Goal: Information Seeking & Learning: Learn about a topic

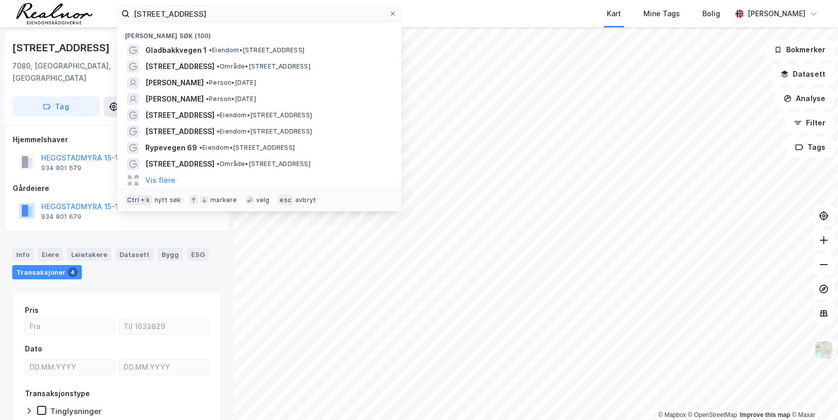
scroll to position [33, 0]
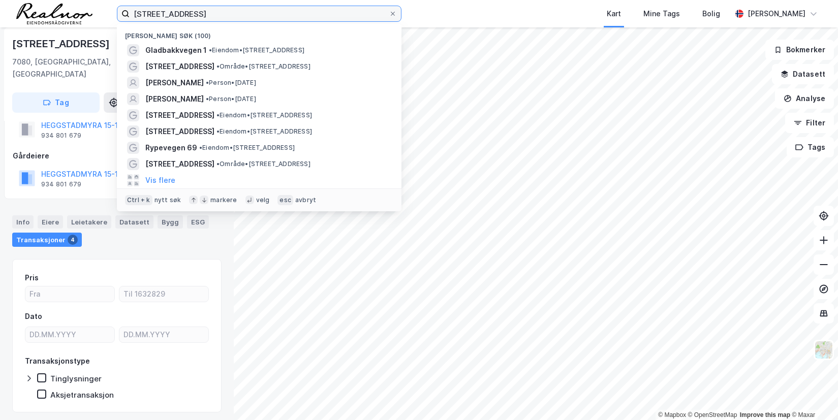
click at [214, 16] on input "[STREET_ADDRESS]" at bounding box center [259, 13] width 259 height 15
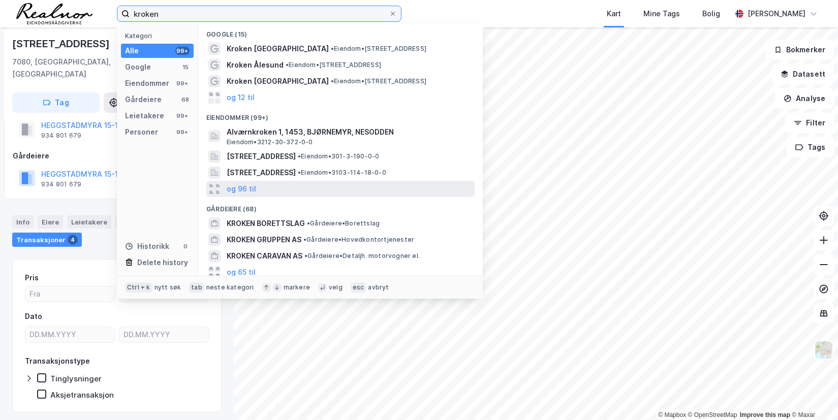
scroll to position [0, 0]
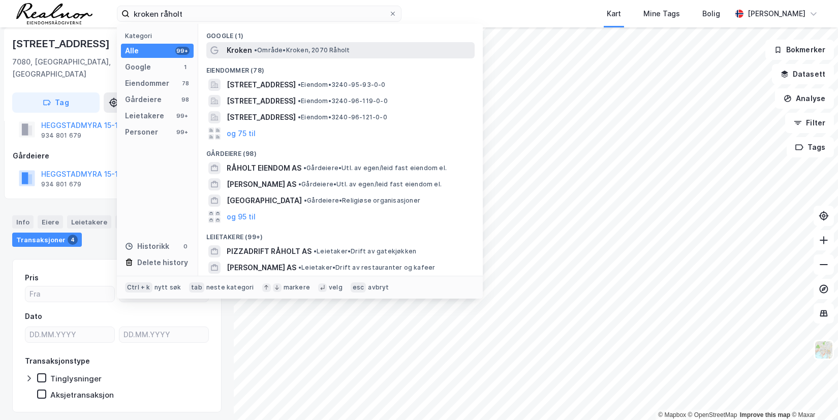
click at [309, 48] on span "• Område • [GEOGRAPHIC_DATA], [GEOGRAPHIC_DATA]" at bounding box center [301, 50] width 95 height 8
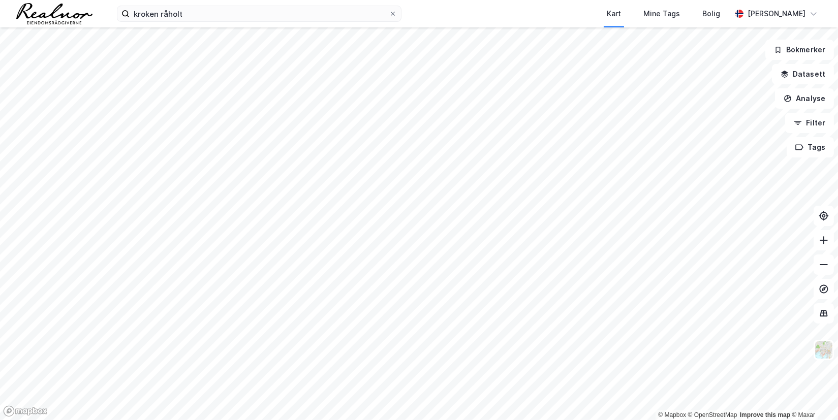
click at [177, 5] on div "kroken råholt Kart Mine Tags Bolig [PERSON_NAME]" at bounding box center [419, 13] width 838 height 27
click at [186, 14] on input "kroken råholt" at bounding box center [259, 13] width 259 height 15
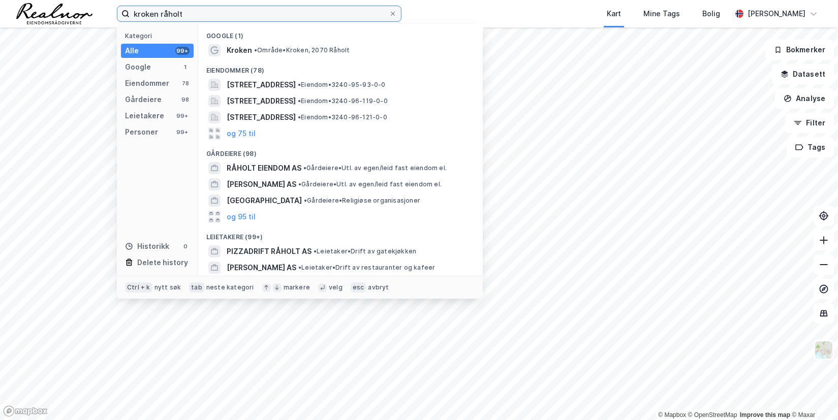
click at [186, 14] on input "kroken råholt" at bounding box center [259, 13] width 259 height 15
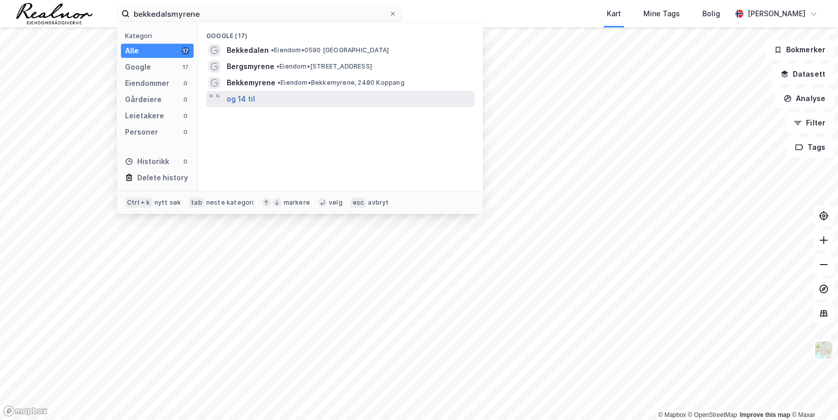
click at [230, 98] on button "og 14 til" at bounding box center [241, 99] width 28 height 12
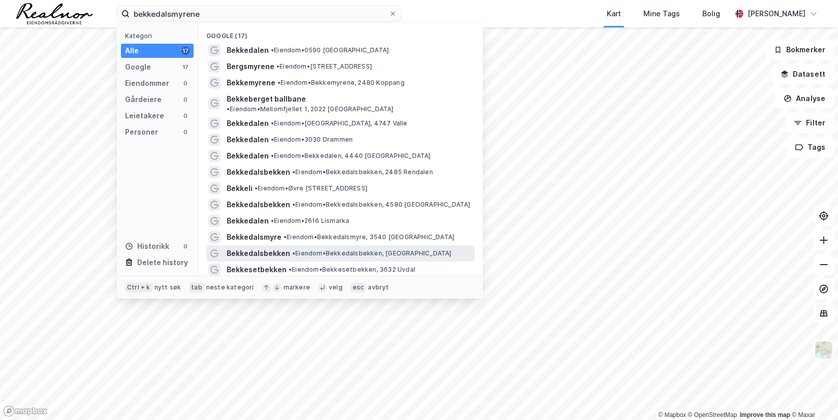
scroll to position [42, 0]
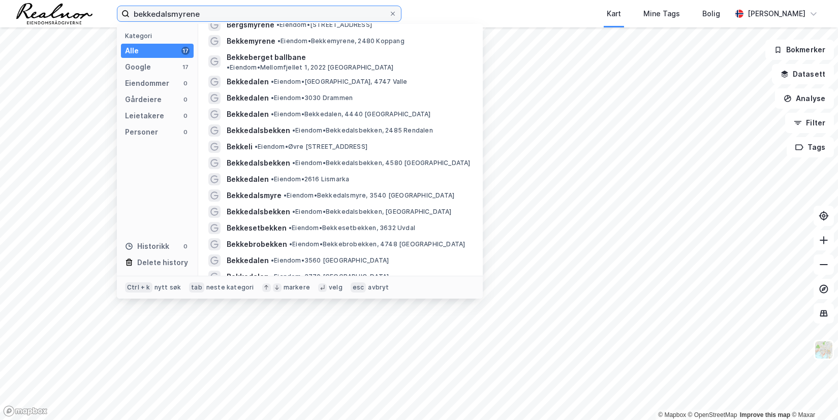
click at [217, 8] on input "bekkedalsmyrene" at bounding box center [259, 13] width 259 height 15
click at [204, 15] on input "bekkedalsmyrene" at bounding box center [259, 13] width 259 height 15
paste input "[PERSON_NAME] veg"
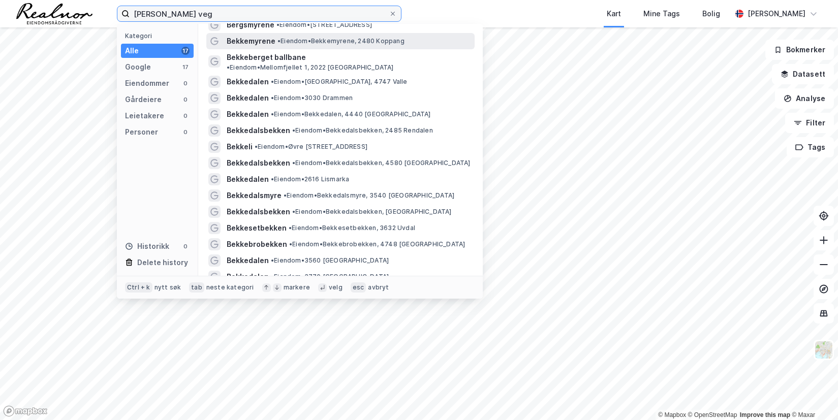
scroll to position [0, 0]
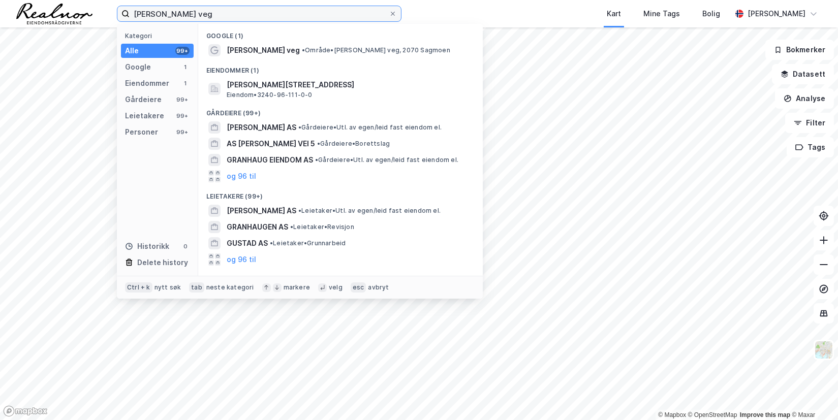
type input "[PERSON_NAME] veg"
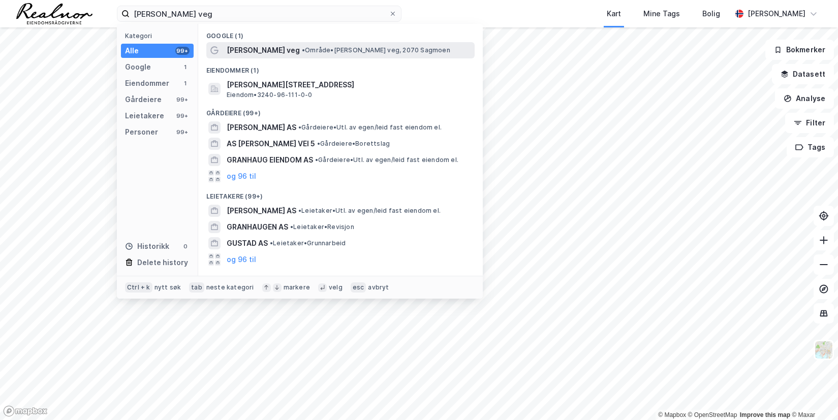
click at [316, 51] on span "• Område • [PERSON_NAME] veg, 2070 Sagmoen" at bounding box center [376, 50] width 148 height 8
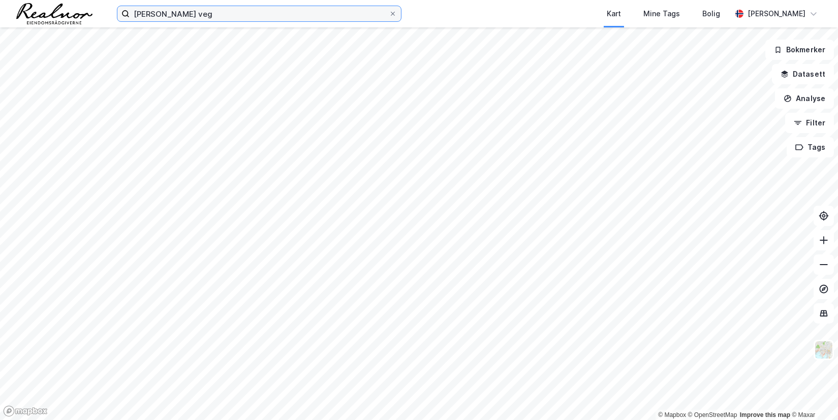
click at [228, 18] on input "[PERSON_NAME] veg" at bounding box center [259, 13] width 259 height 15
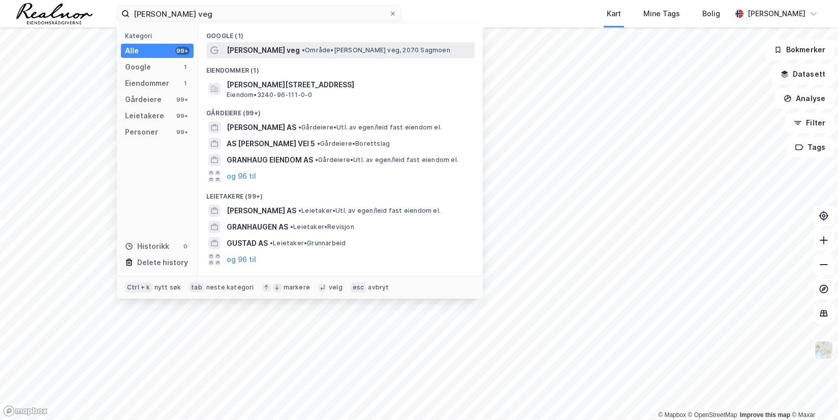
click at [234, 53] on span "[PERSON_NAME] veg" at bounding box center [263, 50] width 73 height 12
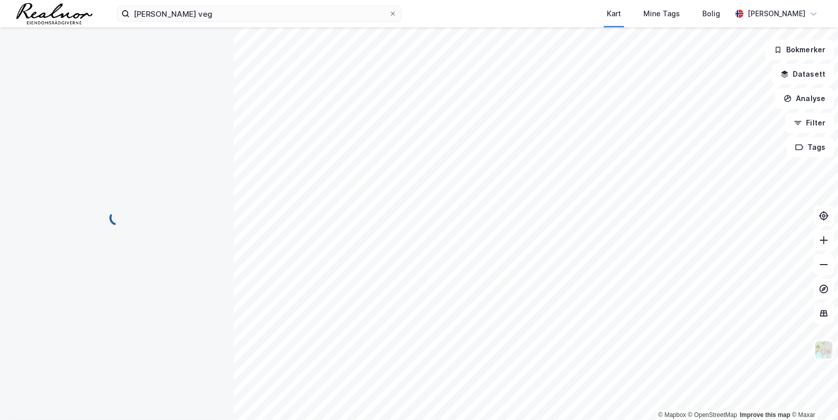
scroll to position [33, 0]
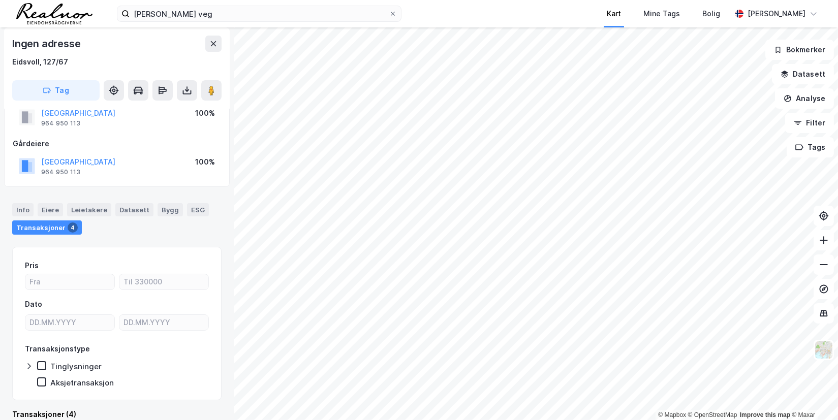
click at [608, 26] on div "[PERSON_NAME] veg Kart Mine Tags Bolig [PERSON_NAME] © Mapbox © OpenStreetMap I…" at bounding box center [419, 210] width 838 height 420
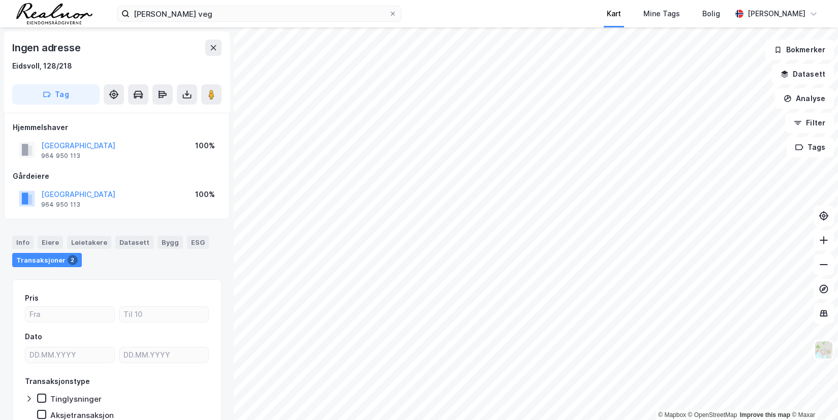
scroll to position [33, 0]
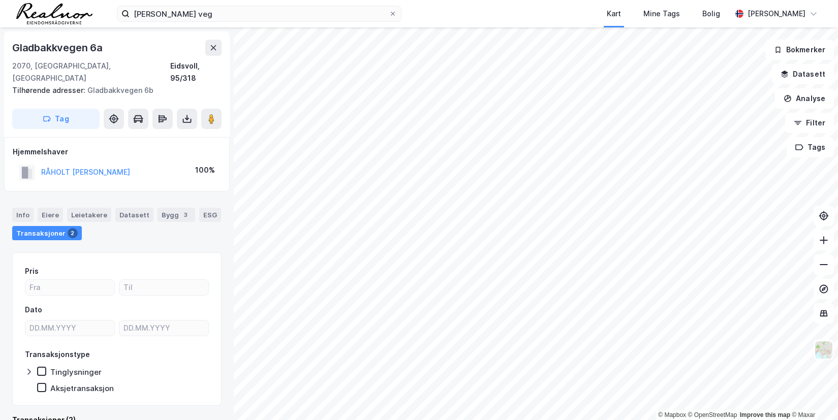
scroll to position [10, 0]
